Goal: Task Accomplishment & Management: Use online tool/utility

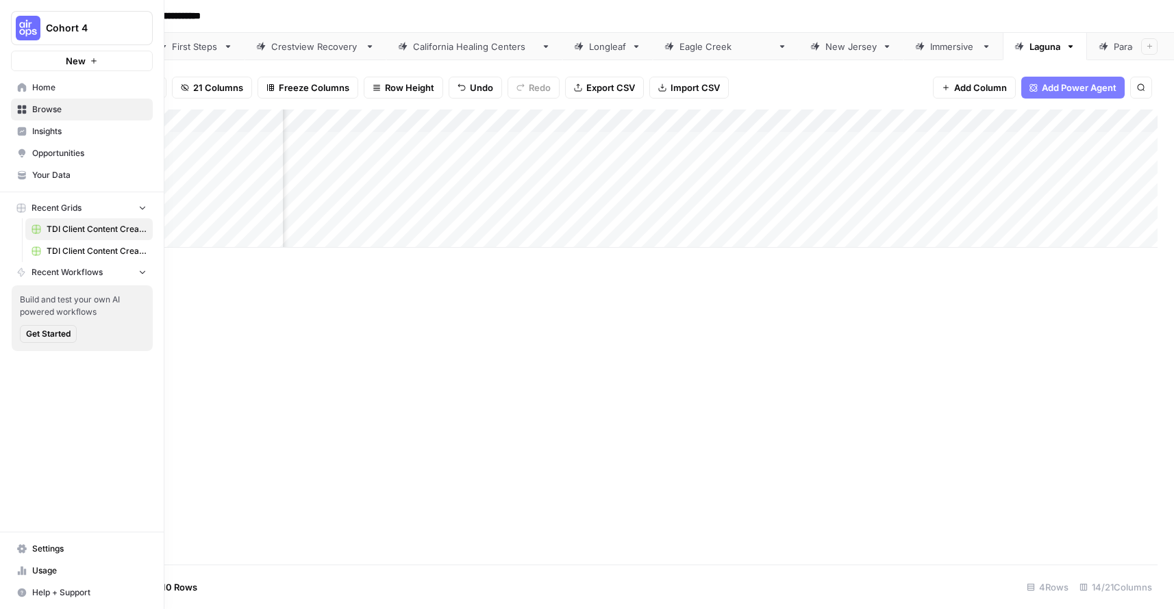
scroll to position [0, 1089]
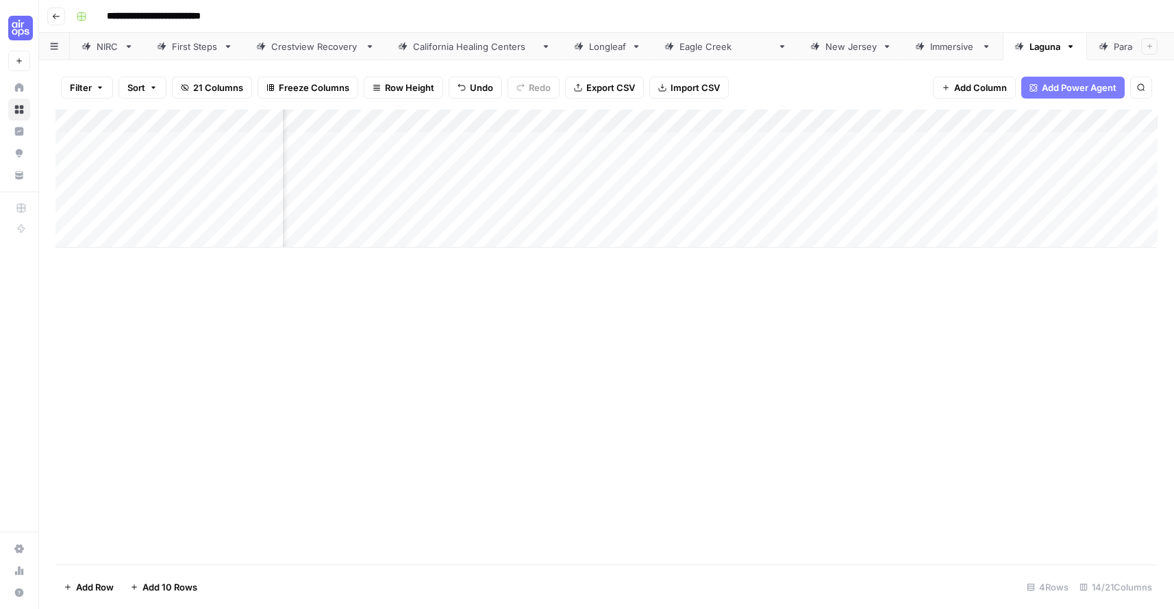
click at [439, 172] on div "Add Column" at bounding box center [606, 179] width 1102 height 138
click at [440, 209] on div "Add Column" at bounding box center [606, 179] width 1102 height 138
click at [983, 145] on div "Add Column" at bounding box center [606, 179] width 1102 height 138
click at [982, 183] on div "Add Column" at bounding box center [606, 179] width 1102 height 138
click at [966, 163] on div "Add Column" at bounding box center [606, 179] width 1102 height 138
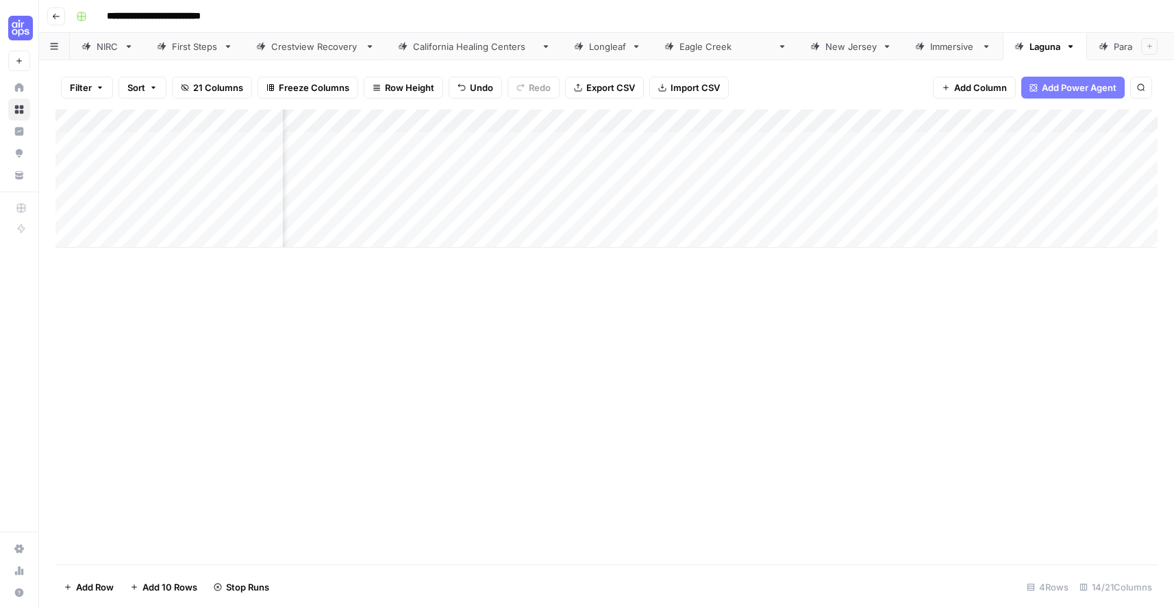
click at [976, 211] on div "Add Column" at bounding box center [606, 179] width 1102 height 138
click at [1142, 142] on div "Add Column" at bounding box center [606, 179] width 1102 height 138
click at [1141, 169] on div "Add Column" at bounding box center [606, 179] width 1102 height 138
click at [1139, 189] on div "Add Column" at bounding box center [606, 179] width 1102 height 138
click at [1146, 210] on div "Add Column" at bounding box center [606, 179] width 1102 height 138
